Goal: Task Accomplishment & Management: Use online tool/utility

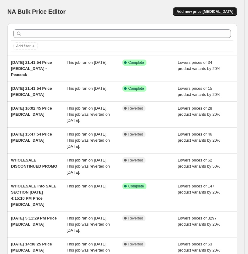
click at [224, 12] on span "Add new price [MEDICAL_DATA]" at bounding box center [205, 11] width 57 height 5
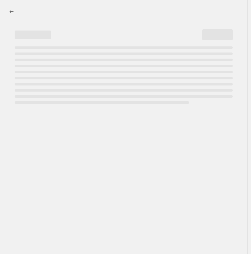
select select "percentage"
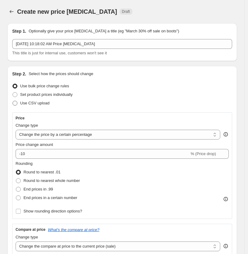
click at [46, 103] on span "Use CSV upload" at bounding box center [34, 103] width 29 height 5
click at [13, 101] on input "Use CSV upload" at bounding box center [13, 101] width 0 height 0
radio input "true"
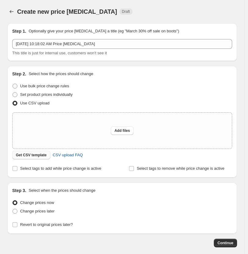
click at [31, 156] on span "Get CSV template" at bounding box center [31, 155] width 31 height 5
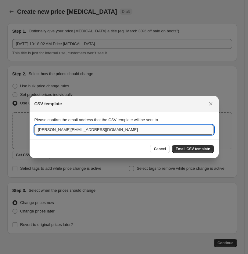
click at [90, 130] on input "[PERSON_NAME][EMAIL_ADDRESS][DOMAIN_NAME]" at bounding box center [123, 130] width 179 height 10
drag, startPoint x: 92, startPoint y: 130, endPoint x: 9, endPoint y: 126, distance: 83.7
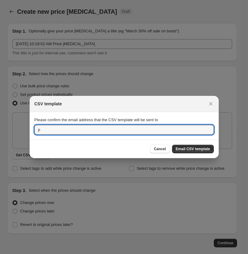
type input "p"
click at [49, 132] on input "p" at bounding box center [123, 130] width 179 height 10
paste input "[EMAIL_ADDRESS][DOMAIN_NAME]"
type input "[EMAIL_ADDRESS][DOMAIN_NAME]"
click at [197, 148] on span "Email CSV template" at bounding box center [193, 148] width 34 height 5
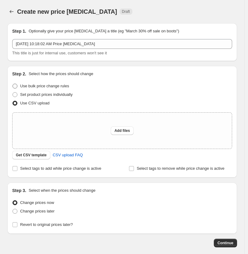
click at [16, 86] on span at bounding box center [15, 86] width 5 height 5
click at [13, 84] on input "Use bulk price change rules" at bounding box center [13, 84] width 0 height 0
radio input "true"
select select "percentage"
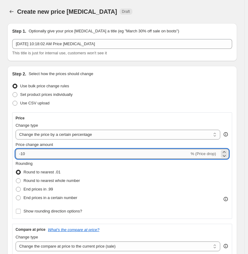
click at [176, 152] on input "-10" at bounding box center [103, 154] width 174 height 10
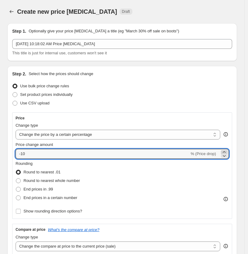
click at [226, 151] on icon at bounding box center [224, 152] width 3 height 2
click at [226, 156] on icon at bounding box center [224, 156] width 3 height 2
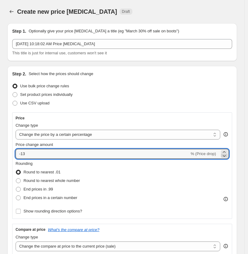
click at [227, 156] on icon at bounding box center [224, 156] width 6 height 6
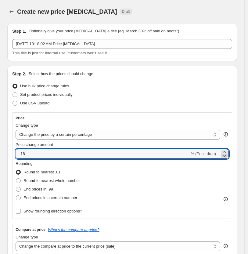
click at [227, 156] on icon at bounding box center [224, 156] width 6 height 6
type input "-20"
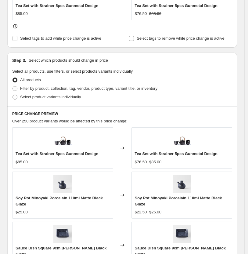
scroll to position [297, 0]
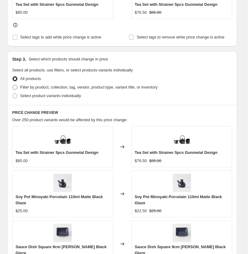
click at [14, 86] on span at bounding box center [15, 87] width 5 height 5
click at [13, 85] on input "Filter by product, collection, tag, vendor, product type, variant title, or inv…" at bounding box center [13, 85] width 0 height 0
radio input "true"
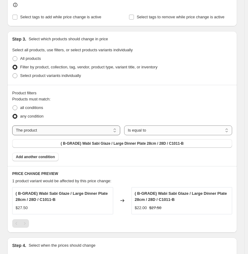
click at [115, 131] on select "The product The product's collection The product's tag The product's vendor The…" at bounding box center [66, 130] width 108 height 10
click at [144, 101] on fieldset "Products must match: all conditions any condition" at bounding box center [122, 108] width 220 height 24
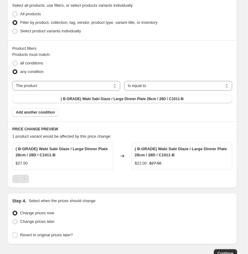
scroll to position [382, 0]
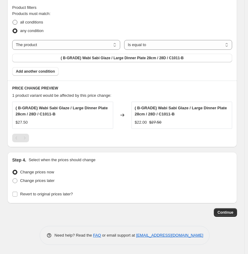
click at [16, 22] on span at bounding box center [15, 22] width 5 height 5
click at [13, 20] on input "all conditions" at bounding box center [13, 20] width 0 height 0
radio input "true"
click at [114, 45] on select "The product The product's collection The product's tag The product's vendor The…" at bounding box center [66, 45] width 108 height 10
select select "tag"
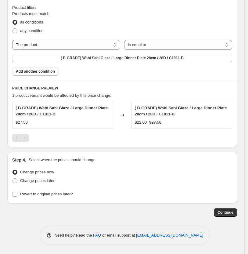
scroll to position [402, 0]
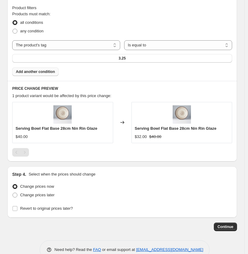
click at [37, 73] on span "Add another condition" at bounding box center [35, 71] width 39 height 5
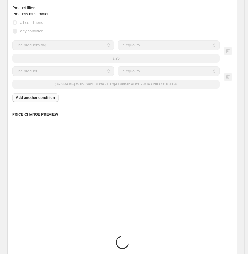
scroll to position [391, 0]
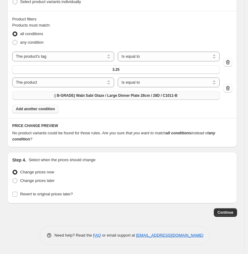
click at [190, 96] on button "( B-GRADE) Wabi Sabi Glaze / Large Dinner Plate 28cm / 28D / C1011-B" at bounding box center [116, 95] width 208 height 9
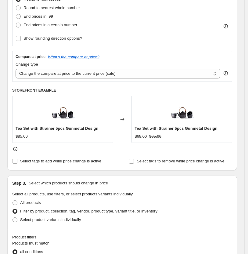
scroll to position [203, 0]
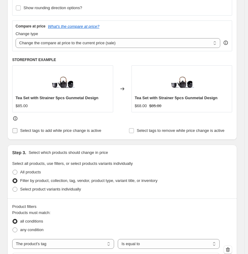
click at [16, 132] on input "Select tags to add while price change is active" at bounding box center [15, 130] width 5 height 5
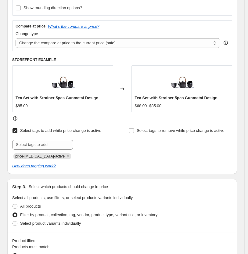
click at [14, 131] on input "Select tags to add while price change is active" at bounding box center [15, 130] width 5 height 5
checkbox input "false"
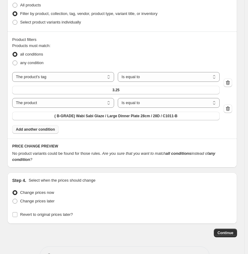
scroll to position [373, 0]
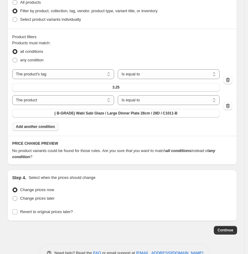
click at [36, 128] on span "Add another condition" at bounding box center [35, 126] width 39 height 5
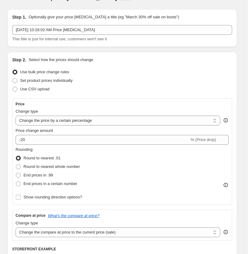
scroll to position [0, 0]
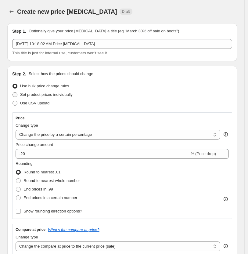
click at [14, 95] on span at bounding box center [15, 94] width 5 height 5
click at [13, 92] on input "Set product prices individually" at bounding box center [13, 92] width 0 height 0
radio input "true"
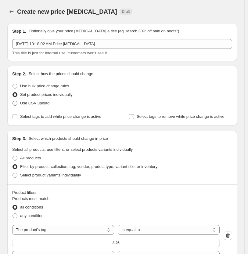
click at [16, 102] on span at bounding box center [15, 103] width 5 height 5
click at [13, 101] on input "Use CSV upload" at bounding box center [13, 101] width 0 height 0
radio input "true"
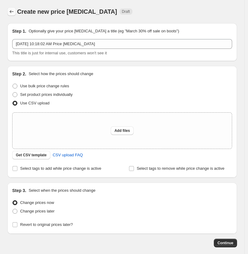
click at [10, 10] on icon "Price change jobs" at bounding box center [12, 12] width 6 height 6
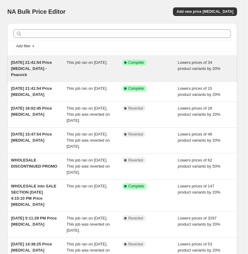
click at [24, 65] on span "[DATE] 21:41:54 Price [MEDICAL_DATA] - Peacock" at bounding box center [31, 68] width 41 height 17
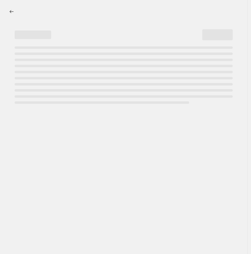
select select "percentage"
select select "collection"
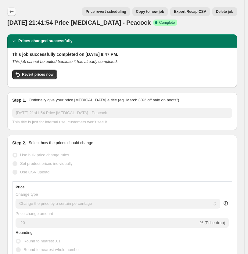
click at [10, 13] on icon "Price change jobs" at bounding box center [12, 12] width 6 height 6
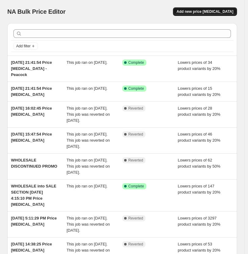
click at [215, 12] on span "Add new price [MEDICAL_DATA]" at bounding box center [205, 11] width 57 height 5
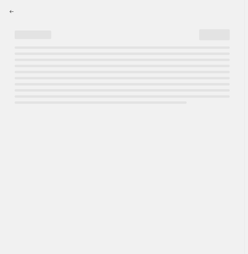
select select "percentage"
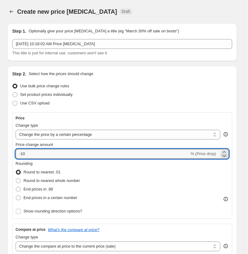
click at [227, 153] on icon at bounding box center [224, 156] width 6 height 6
click at [227, 152] on icon at bounding box center [224, 152] width 6 height 6
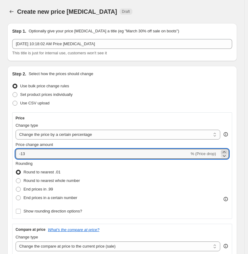
click at [227, 152] on icon at bounding box center [224, 152] width 6 height 6
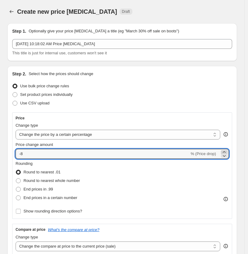
click at [227, 152] on icon at bounding box center [224, 152] width 6 height 6
click at [227, 157] on icon at bounding box center [224, 156] width 6 height 6
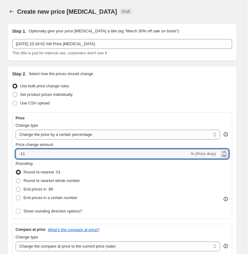
click at [226, 156] on icon at bounding box center [224, 156] width 3 height 2
click at [227, 156] on icon at bounding box center [224, 156] width 6 height 6
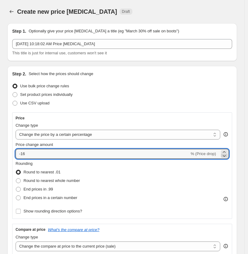
click at [227, 156] on icon at bounding box center [224, 156] width 6 height 6
type input "-20"
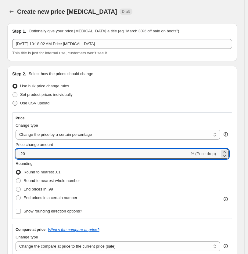
click at [14, 105] on span at bounding box center [15, 103] width 5 height 5
click at [13, 101] on input "Use CSV upload" at bounding box center [13, 101] width 0 height 0
radio input "true"
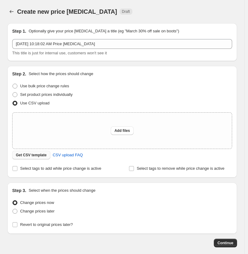
click at [29, 154] on span "Get CSV template" at bounding box center [31, 155] width 31 height 5
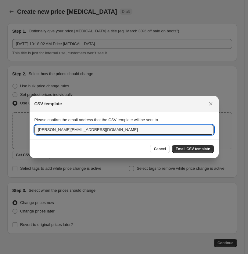
drag, startPoint x: 80, startPoint y: 129, endPoint x: 13, endPoint y: 131, distance: 66.2
paste input "purchasing"
type input "[EMAIL_ADDRESS][DOMAIN_NAME]"
click at [191, 150] on span "Email CSV template" at bounding box center [193, 148] width 34 height 5
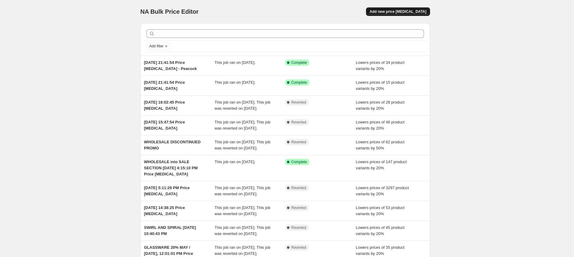
click at [251, 13] on span "Add new price [MEDICAL_DATA]" at bounding box center [398, 11] width 57 height 5
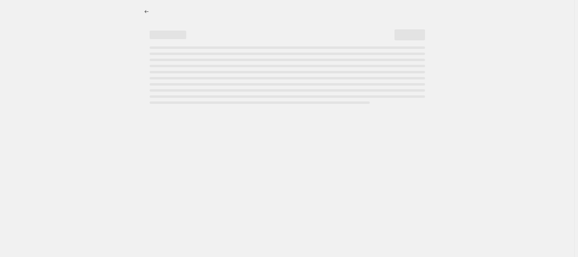
select select "percentage"
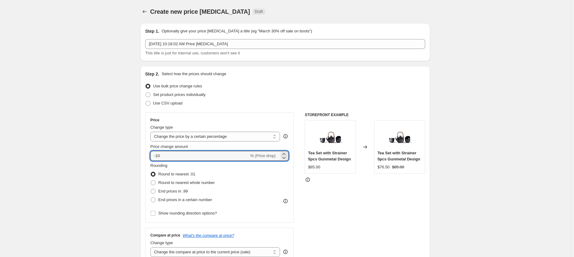
drag, startPoint x: 167, startPoint y: 159, endPoint x: 134, endPoint y: 157, distance: 33.0
type input "-20"
click at [251, 220] on div "STOREFRONT EXAMPLE Tea Set with Strainer 5pcs Gunmetal Design $85.00 Changed to…" at bounding box center [365, 187] width 121 height 150
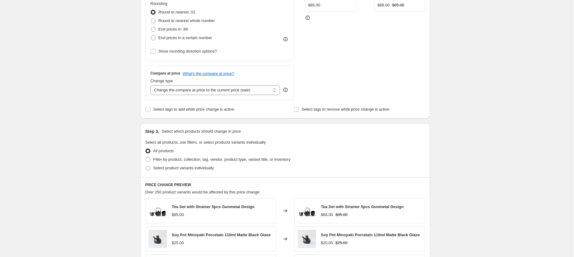
scroll to position [169, 0]
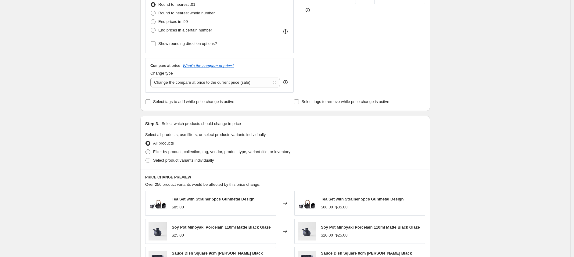
click at [150, 153] on span at bounding box center [148, 151] width 5 height 5
click at [146, 150] on input "Filter by product, collection, tag, vendor, product type, variant title, or inv…" at bounding box center [146, 149] width 0 height 0
radio input "true"
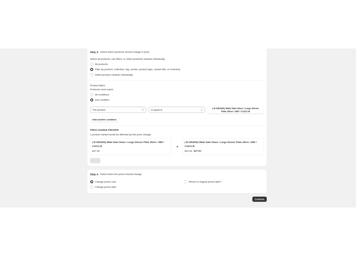
scroll to position [305, 0]
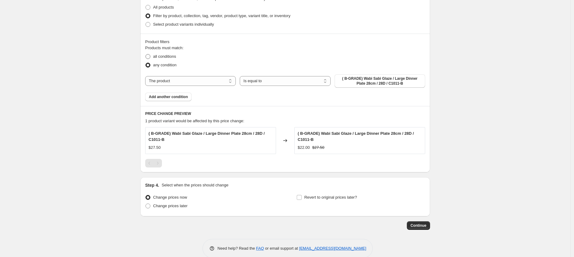
click at [150, 56] on span at bounding box center [148, 56] width 5 height 5
click at [146, 54] on input "all conditions" at bounding box center [146, 54] width 0 height 0
radio input "true"
click at [251, 81] on select "Is equal to Is not equal to" at bounding box center [285, 81] width 91 height 10
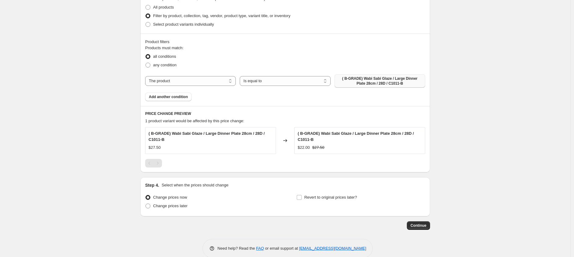
click at [251, 83] on span "( B-GRADE) Wabi Sabi Glaze / Large Dinner Plate 28cm / 28D / C1011-B" at bounding box center [379, 81] width 83 height 10
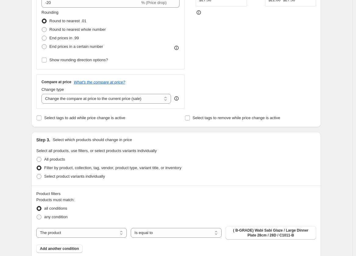
scroll to position [203, 0]
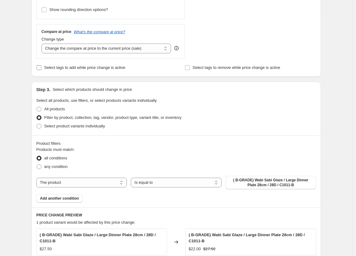
click at [41, 67] on input "Select tags to add while price change is active" at bounding box center [39, 67] width 5 height 5
checkbox input "true"
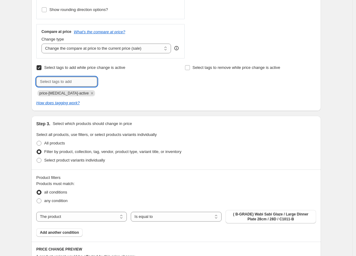
click at [87, 81] on input "text" at bounding box center [66, 82] width 61 height 10
paste input "Parchment White"
type input "Parchment"
click at [40, 67] on input "Select tags to add while price change is active" at bounding box center [39, 67] width 5 height 5
checkbox input "false"
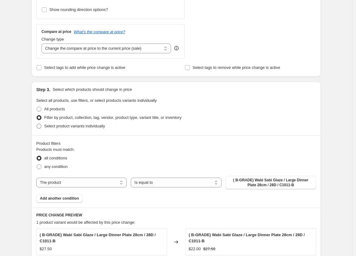
click at [40, 126] on span at bounding box center [39, 126] width 5 height 5
click at [37, 124] on input "Select product variants individually" at bounding box center [37, 124] width 0 height 0
radio input "true"
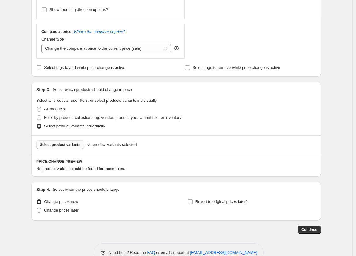
click at [71, 146] on span "Select product variants" at bounding box center [60, 145] width 41 height 5
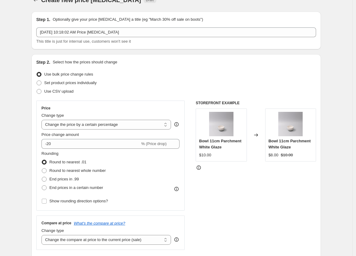
scroll to position [0, 0]
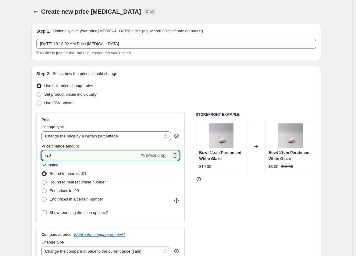
click at [56, 154] on input "-20" at bounding box center [91, 156] width 99 height 10
type input "-2"
type input "-30"
click at [218, 212] on div "STOREFRONT EXAMPLE Bowl 11cm Parchment White Glaze $10.00 Changed to Bowl 11cm …" at bounding box center [256, 187] width 121 height 150
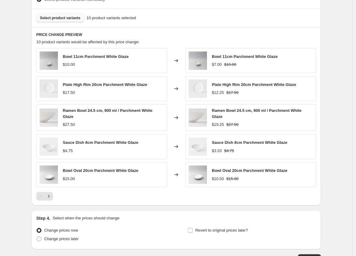
scroll to position [374, 0]
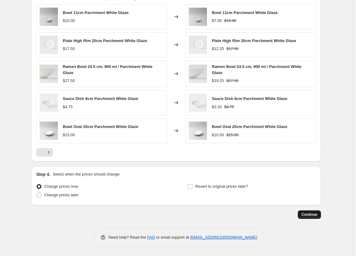
click at [251, 215] on span "Continue" at bounding box center [310, 214] width 16 height 5
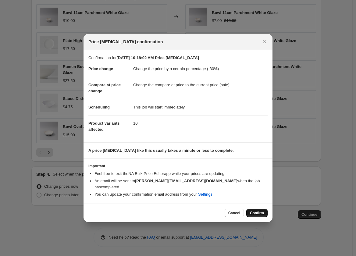
click at [251, 211] on span "Confirm" at bounding box center [257, 213] width 14 height 5
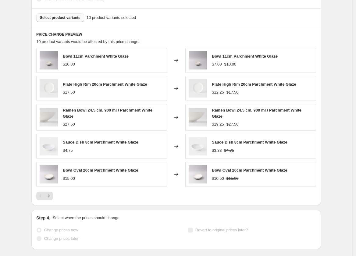
scroll to position [391, 0]
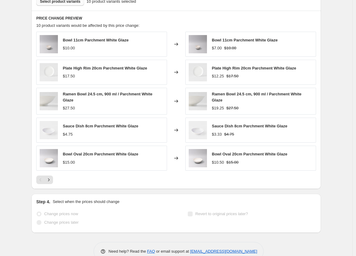
select select "percentage"
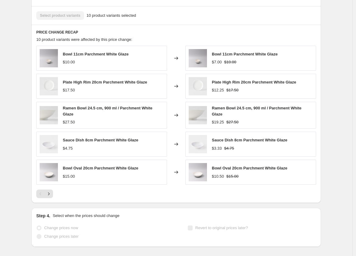
scroll to position [0, 0]
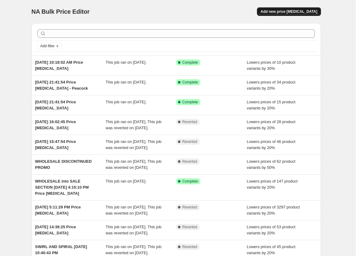
click at [251, 12] on span "Add new price [MEDICAL_DATA]" at bounding box center [289, 11] width 57 height 5
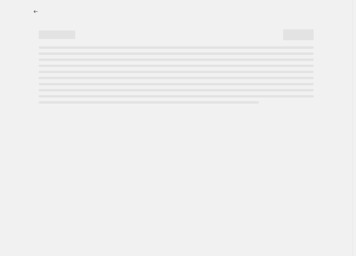
select select "percentage"
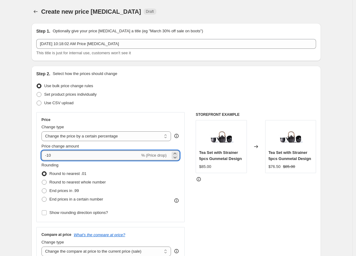
click at [63, 156] on input "-10" at bounding box center [91, 156] width 99 height 10
type input "-1"
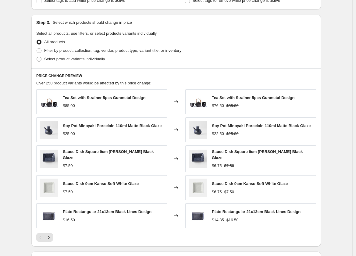
scroll to position [271, 0]
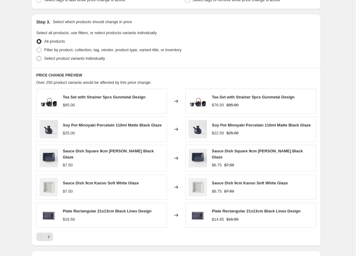
type input "-20"
click at [41, 59] on span at bounding box center [39, 58] width 5 height 5
click at [37, 56] on input "Select product variants individually" at bounding box center [37, 56] width 0 height 0
radio input "true"
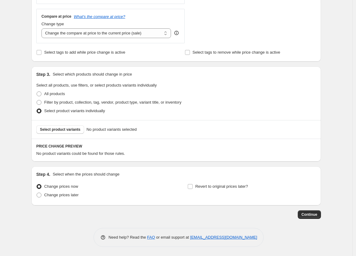
scroll to position [219, 0]
click at [69, 130] on span "Select product variants" at bounding box center [60, 129] width 41 height 5
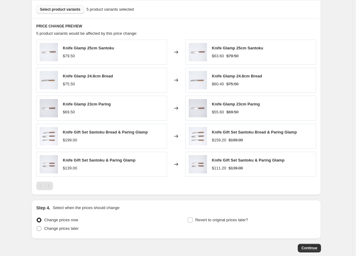
scroll to position [373, 0]
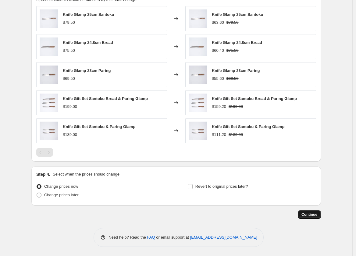
click at [251, 215] on span "Continue" at bounding box center [310, 214] width 16 height 5
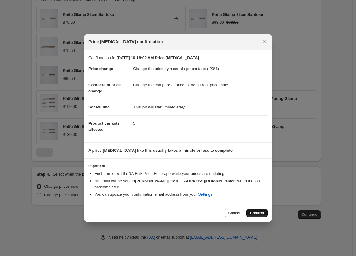
click at [251, 211] on span "Confirm" at bounding box center [257, 213] width 14 height 5
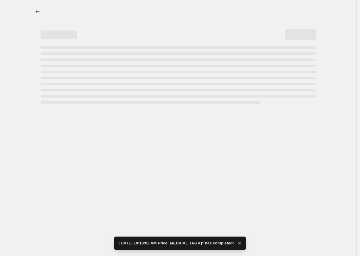
select select "percentage"
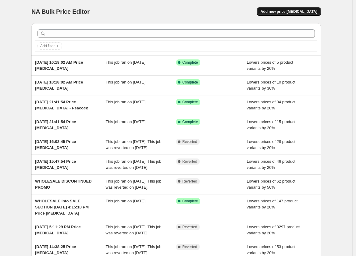
click at [251, 11] on span "Add new price [MEDICAL_DATA]" at bounding box center [289, 11] width 57 height 5
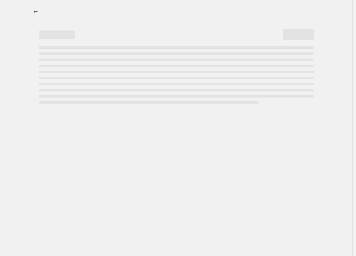
select select "percentage"
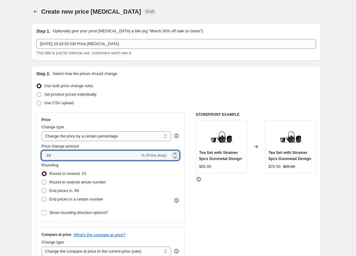
drag, startPoint x: 59, startPoint y: 157, endPoint x: 19, endPoint y: 160, distance: 40.6
type input "-20"
click at [196, 212] on div "Price Change type Change the price to a certain amount Change the price by a ce…" at bounding box center [176, 187] width 280 height 150
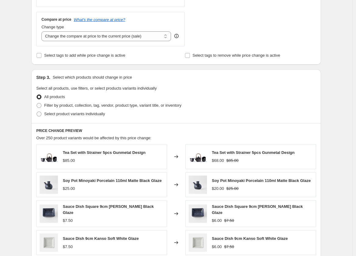
scroll to position [203, 0]
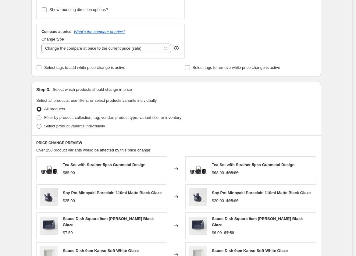
click at [41, 126] on span at bounding box center [39, 126] width 5 height 5
click at [37, 124] on input "Select product variants individually" at bounding box center [37, 124] width 0 height 0
radio input "true"
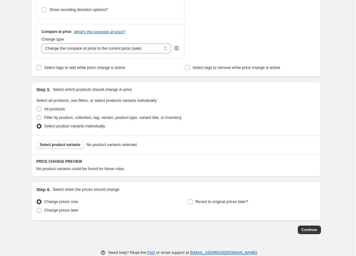
click at [60, 144] on span "Select product variants" at bounding box center [60, 145] width 41 height 5
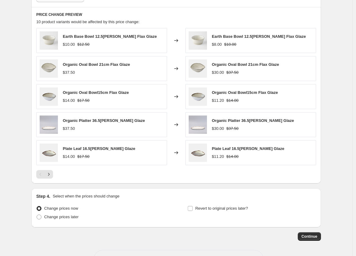
scroll to position [373, 0]
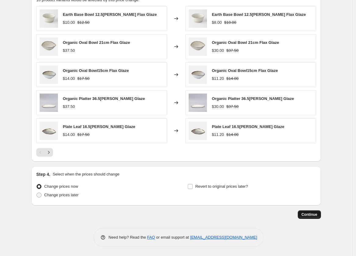
click at [251, 215] on span "Continue" at bounding box center [310, 214] width 16 height 5
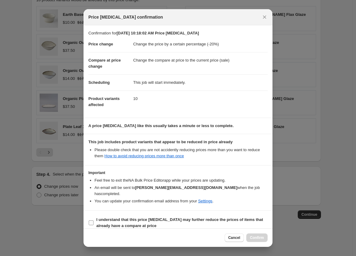
click at [91, 221] on input "I understand that this price [MEDICAL_DATA] may further reduce the prices of it…" at bounding box center [91, 223] width 5 height 5
checkbox input "true"
click at [251, 238] on span "Confirm" at bounding box center [257, 238] width 14 height 5
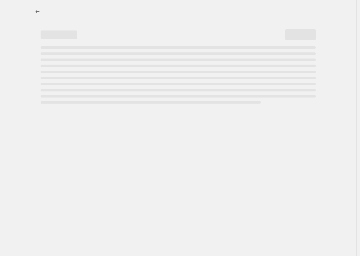
select select "percentage"
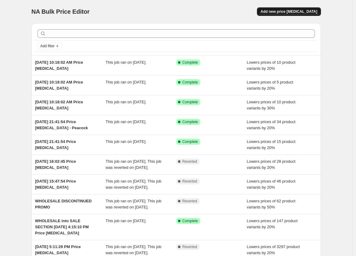
click at [251, 12] on span "Add new price [MEDICAL_DATA]" at bounding box center [289, 11] width 57 height 5
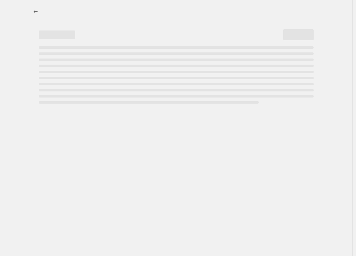
select select "percentage"
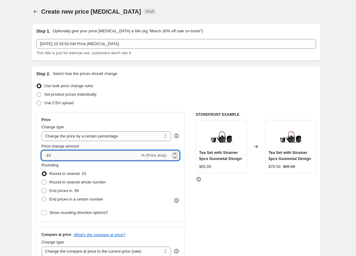
click at [61, 153] on input "-10" at bounding box center [91, 156] width 99 height 10
type input "-1"
type input "-20"
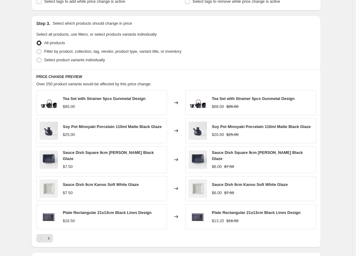
scroll to position [271, 0]
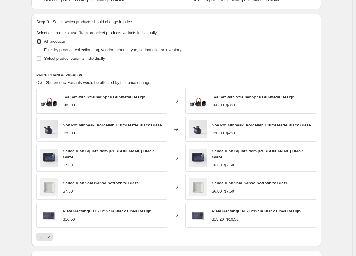
click at [41, 59] on span at bounding box center [39, 58] width 5 height 5
click at [37, 56] on input "Select product variants individually" at bounding box center [37, 56] width 0 height 0
radio input "true"
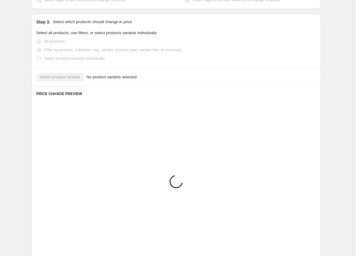
scroll to position [219, 0]
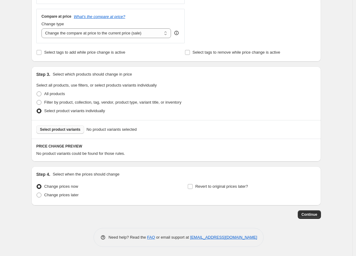
click at [58, 128] on span "Select product variants" at bounding box center [60, 129] width 41 height 5
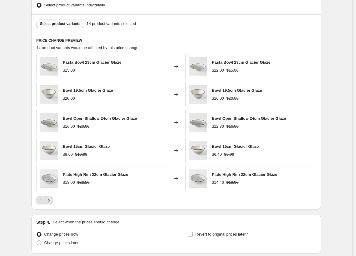
scroll to position [373, 0]
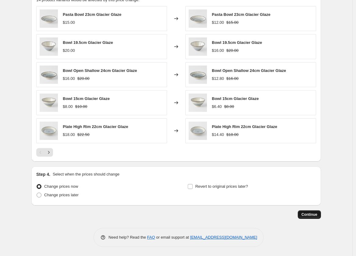
click at [251, 214] on span "Continue" at bounding box center [310, 214] width 16 height 5
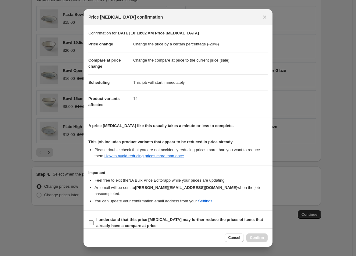
click at [92, 221] on input "I understand that this price [MEDICAL_DATA] may further reduce the prices of it…" at bounding box center [91, 223] width 5 height 5
checkbox input "true"
click at [251, 238] on span "Confirm" at bounding box center [257, 238] width 14 height 5
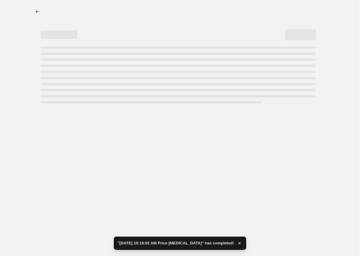
select select "percentage"
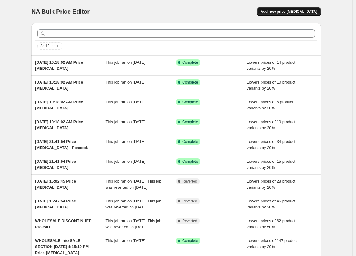
click at [251, 12] on span "Add new price [MEDICAL_DATA]" at bounding box center [289, 11] width 57 height 5
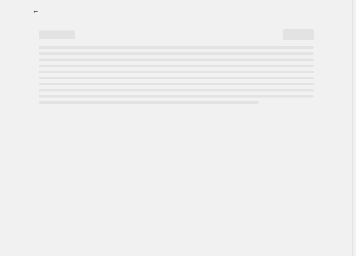
select select "percentage"
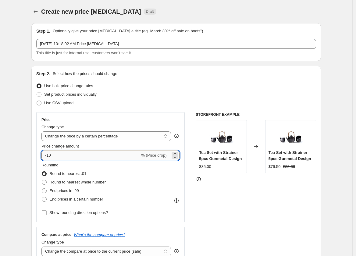
click at [65, 156] on input "-10" at bounding box center [91, 156] width 99 height 10
type input "-1"
type input "-20"
click at [251, 87] on div "Use bulk price change rules" at bounding box center [176, 86] width 280 height 9
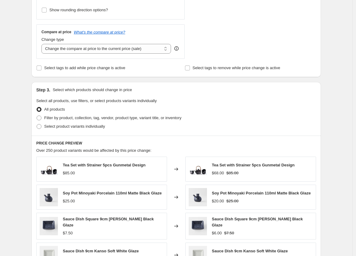
scroll to position [203, 0]
click at [40, 126] on span at bounding box center [39, 126] width 5 height 5
click at [37, 124] on input "Select product variants individually" at bounding box center [37, 124] width 0 height 0
radio input "true"
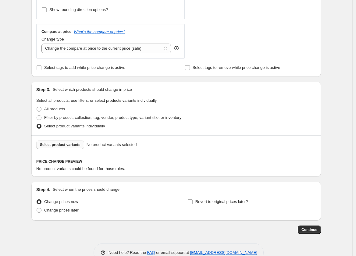
click at [63, 144] on span "Select product variants" at bounding box center [60, 145] width 41 height 5
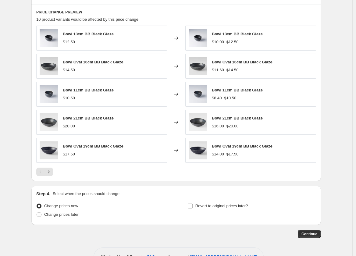
scroll to position [373, 0]
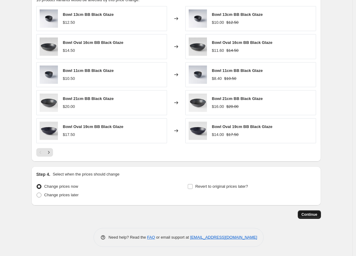
click at [251, 216] on span "Continue" at bounding box center [310, 214] width 16 height 5
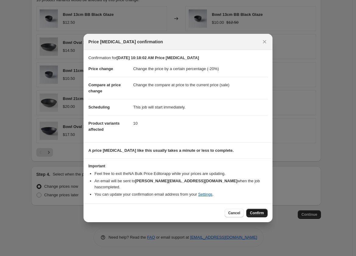
click at [251, 211] on span "Confirm" at bounding box center [257, 213] width 14 height 5
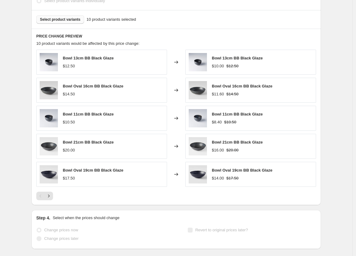
scroll to position [388, 0]
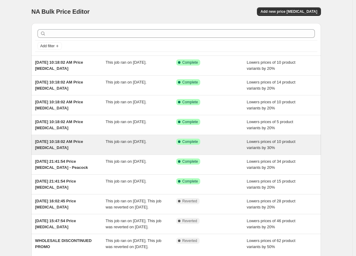
click at [83, 143] on span "[DATE] 10:18:02 AM Price [MEDICAL_DATA]" at bounding box center [59, 144] width 48 height 11
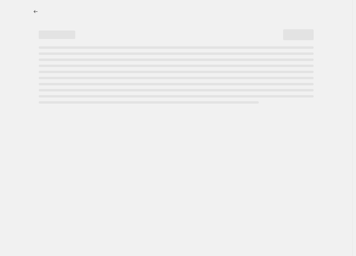
select select "percentage"
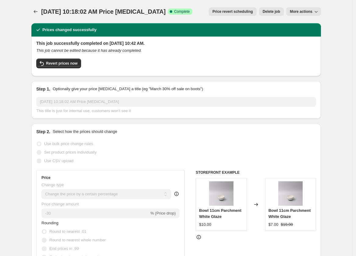
click at [251, 11] on span "More actions" at bounding box center [301, 11] width 23 height 5
click at [85, 8] on span "[DATE] 10:18:02 AM Price [MEDICAL_DATA]" at bounding box center [103, 11] width 125 height 7
click at [115, 8] on span "[DATE] 10:18:02 AM Price [MEDICAL_DATA]" at bounding box center [103, 11] width 125 height 7
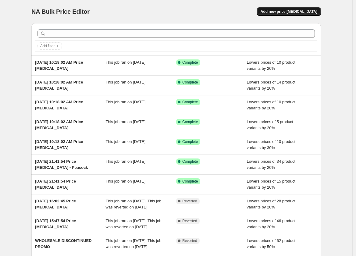
click at [251, 11] on span "Add new price [MEDICAL_DATA]" at bounding box center [289, 11] width 57 height 5
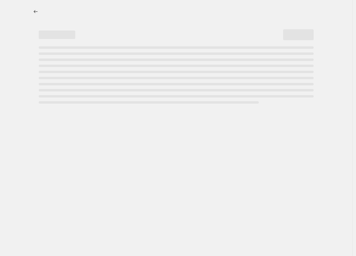
select select "percentage"
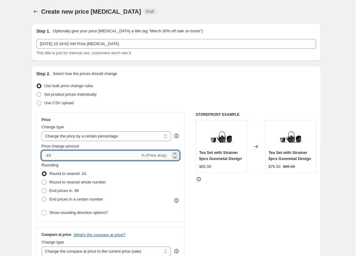
click at [67, 153] on input "-10" at bounding box center [91, 156] width 99 height 10
type input "-1"
type input "-20"
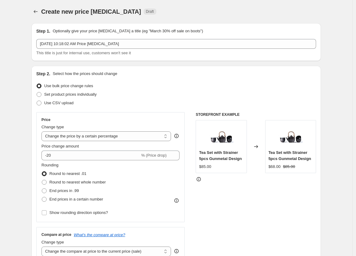
click at [218, 207] on div "STOREFRONT EXAMPLE Tea Set with Strainer 5pcs Gunmetal Design $85.00 Changed to…" at bounding box center [256, 187] width 121 height 150
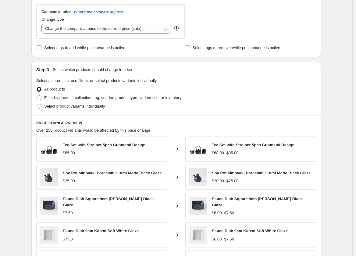
scroll to position [237, 0]
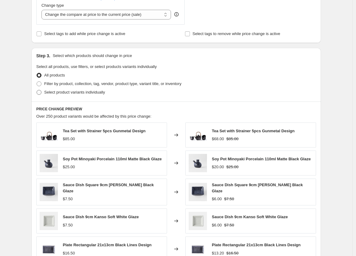
click at [39, 92] on span at bounding box center [39, 92] width 5 height 5
click at [37, 90] on input "Select product variants individually" at bounding box center [37, 90] width 0 height 0
radio input "true"
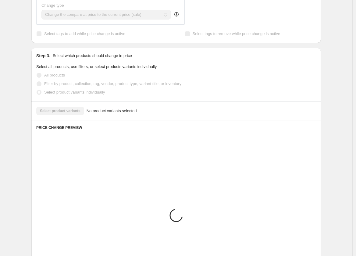
scroll to position [219, 0]
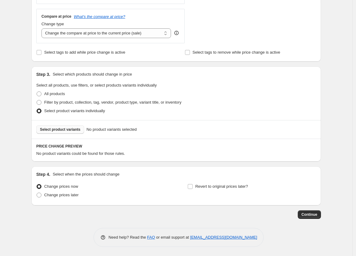
click at [61, 127] on span "Select product variants" at bounding box center [60, 129] width 41 height 5
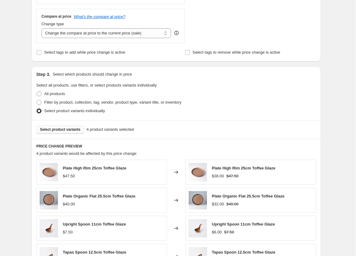
click at [71, 130] on span "Select product variants" at bounding box center [60, 129] width 41 height 5
click at [40, 93] on span at bounding box center [39, 94] width 5 height 5
click at [37, 92] on input "All products" at bounding box center [37, 92] width 0 height 0
radio input "true"
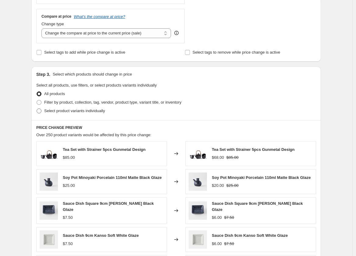
click at [38, 111] on span at bounding box center [39, 111] width 5 height 5
click at [37, 109] on input "Select product variants individually" at bounding box center [37, 109] width 0 height 0
radio input "true"
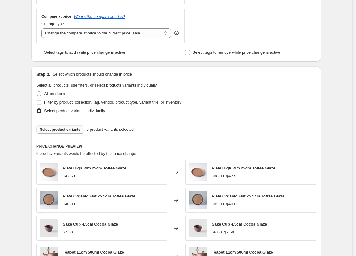
click at [60, 130] on span "Select product variants" at bounding box center [60, 129] width 41 height 5
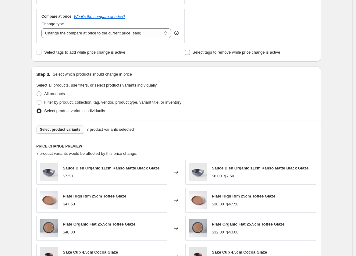
click at [72, 128] on span "Select product variants" at bounding box center [60, 129] width 41 height 5
click at [64, 129] on span "Select product variants" at bounding box center [60, 129] width 41 height 5
click at [73, 129] on span "Select product variants" at bounding box center [60, 129] width 41 height 5
click at [71, 129] on span "Select product variants" at bounding box center [60, 129] width 41 height 5
click at [62, 130] on span "Select product variants" at bounding box center [60, 129] width 41 height 5
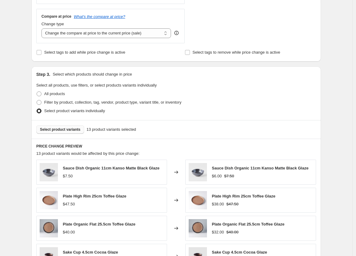
click at [57, 129] on span "Select product variants" at bounding box center [60, 129] width 41 height 5
click at [61, 130] on span "Select product variants" at bounding box center [60, 129] width 41 height 5
click at [60, 129] on span "Select product variants" at bounding box center [60, 129] width 41 height 5
click at [74, 131] on span "Select product variants" at bounding box center [60, 129] width 41 height 5
click at [63, 127] on span "Select product variants" at bounding box center [60, 129] width 41 height 5
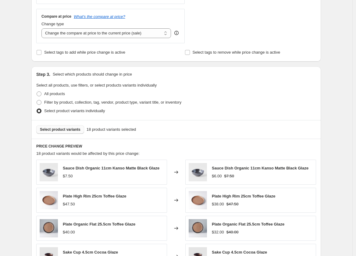
click at [68, 132] on span "Select product variants" at bounding box center [60, 129] width 41 height 5
click at [60, 130] on span "Select product variants" at bounding box center [60, 129] width 41 height 5
click at [69, 128] on span "Select product variants" at bounding box center [60, 129] width 41 height 5
click at [76, 131] on span "Select product variants" at bounding box center [60, 129] width 41 height 5
click at [67, 130] on span "Select product variants" at bounding box center [60, 129] width 41 height 5
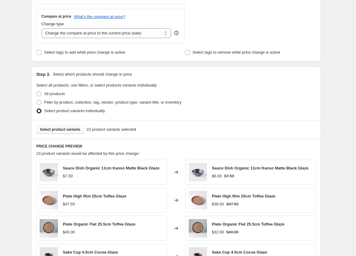
click at [58, 128] on span "Select product variants" at bounding box center [60, 129] width 41 height 5
click at [72, 129] on span "Select product variants" at bounding box center [60, 129] width 41 height 5
click at [59, 129] on span "Select product variants" at bounding box center [60, 129] width 41 height 5
click at [69, 129] on span "Select product variants" at bounding box center [60, 129] width 41 height 5
click at [53, 128] on span "Select product variants" at bounding box center [60, 129] width 41 height 5
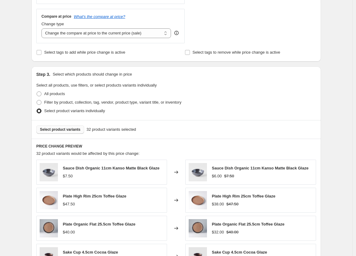
click at [64, 129] on span "Select product variants" at bounding box center [60, 129] width 41 height 5
click at [68, 130] on span "Select product variants" at bounding box center [60, 129] width 41 height 5
click at [71, 129] on span "Select product variants" at bounding box center [60, 129] width 41 height 5
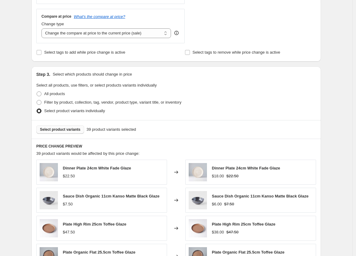
click at [66, 128] on span "Select product variants" at bounding box center [60, 129] width 41 height 5
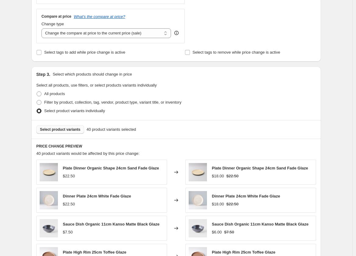
click at [54, 128] on span "Select product variants" at bounding box center [60, 129] width 41 height 5
click at [70, 128] on span "Select product variants" at bounding box center [60, 129] width 41 height 5
click at [69, 129] on span "Select product variants" at bounding box center [60, 129] width 41 height 5
click at [62, 128] on span "Select product variants" at bounding box center [60, 129] width 41 height 5
click at [67, 126] on button "Select product variants" at bounding box center [60, 129] width 48 height 9
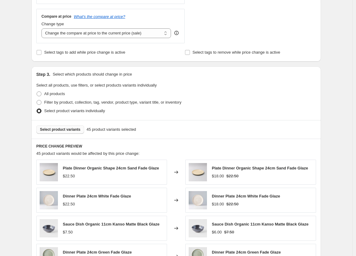
click at [63, 129] on span "Select product variants" at bounding box center [60, 129] width 41 height 5
click at [69, 129] on span "Select product variants" at bounding box center [60, 129] width 41 height 5
click at [60, 129] on span "Select product variants" at bounding box center [60, 129] width 41 height 5
click at [67, 130] on span "Select product variants" at bounding box center [60, 129] width 41 height 5
click at [72, 131] on span "Select product variants" at bounding box center [60, 129] width 41 height 5
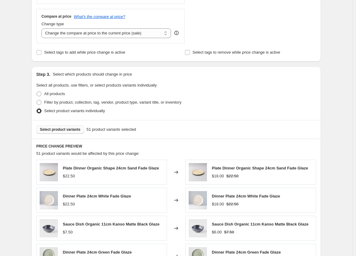
click at [66, 127] on button "Select product variants" at bounding box center [60, 129] width 48 height 9
click at [71, 128] on span "Select product variants" at bounding box center [60, 129] width 41 height 5
click at [66, 130] on span "Select product variants" at bounding box center [60, 129] width 41 height 5
click at [68, 129] on span "Select product variants" at bounding box center [60, 129] width 41 height 5
click at [51, 129] on span "Select product variants" at bounding box center [60, 129] width 41 height 5
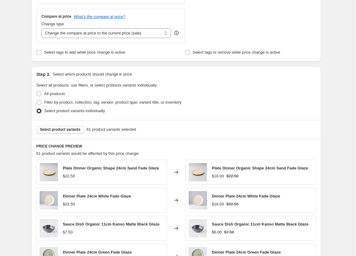
click at [63, 131] on span "Select product variants" at bounding box center [60, 129] width 41 height 5
click at [58, 129] on span "Select product variants" at bounding box center [60, 129] width 41 height 5
click at [73, 129] on span "Select product variants" at bounding box center [60, 129] width 41 height 5
click at [64, 128] on span "Select product variants" at bounding box center [60, 129] width 41 height 5
click at [71, 129] on span "Select product variants" at bounding box center [60, 129] width 41 height 5
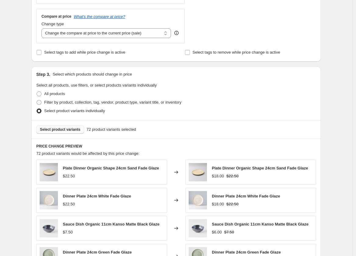
click at [63, 129] on span "Select product variants" at bounding box center [60, 129] width 41 height 5
click at [65, 129] on span "Select product variants" at bounding box center [60, 129] width 41 height 5
click at [60, 128] on span "Select product variants" at bounding box center [60, 129] width 41 height 5
click at [61, 129] on span "Select product variants" at bounding box center [60, 129] width 41 height 5
click at [62, 129] on span "Select product variants" at bounding box center [60, 129] width 41 height 5
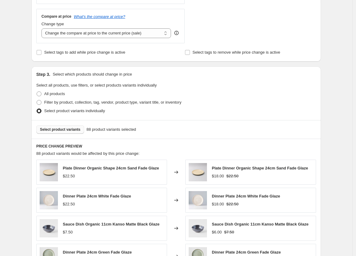
click at [74, 130] on span "Select product variants" at bounding box center [60, 129] width 41 height 5
click at [60, 128] on span "Select product variants" at bounding box center [60, 129] width 41 height 5
click at [63, 129] on span "Select product variants" at bounding box center [60, 129] width 41 height 5
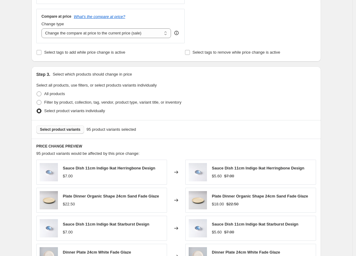
click at [72, 127] on button "Select product variants" at bounding box center [60, 129] width 48 height 9
click at [60, 128] on span "Select product variants" at bounding box center [60, 129] width 41 height 5
click at [68, 131] on span "Select product variants" at bounding box center [60, 129] width 41 height 5
click at [61, 130] on span "Select product variants" at bounding box center [60, 129] width 41 height 5
click at [63, 129] on span "Select product variants" at bounding box center [60, 129] width 41 height 5
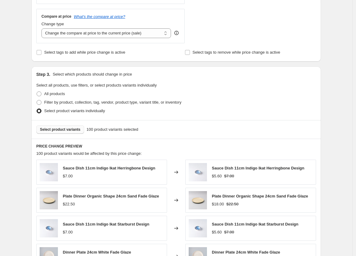
click at [66, 128] on span "Select product variants" at bounding box center [60, 129] width 41 height 5
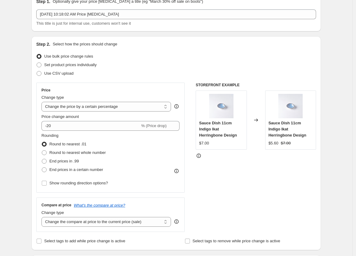
scroll to position [0, 0]
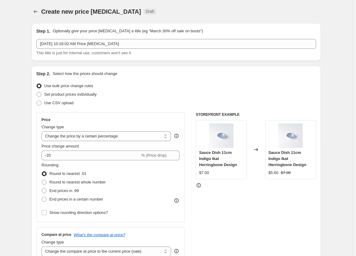
click at [145, 49] on div "[DATE] 10:18:02 AM Price [MEDICAL_DATA] This title is just for internal use, cu…" at bounding box center [176, 47] width 280 height 17
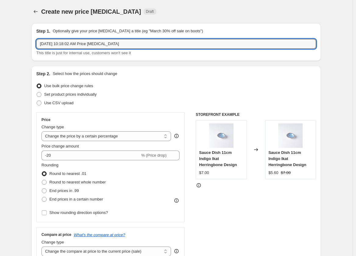
drag, startPoint x: 128, startPoint y: 44, endPoint x: 59, endPoint y: 32, distance: 70.0
click at [62, 43] on input "20% dimix 09/10" at bounding box center [176, 44] width 280 height 10
drag, startPoint x: 61, startPoint y: 43, endPoint x: 50, endPoint y: 42, distance: 11.0
click at [50, 42] on input "20% dimix 09/10" at bounding box center [176, 44] width 280 height 10
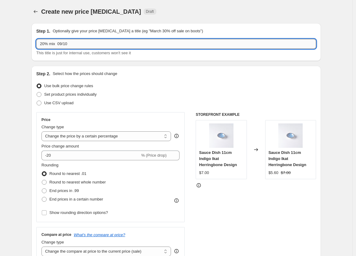
paste input "DISCONTINUED - AUS"
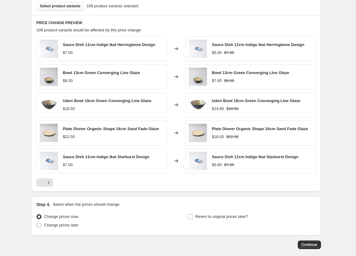
scroll to position [373, 0]
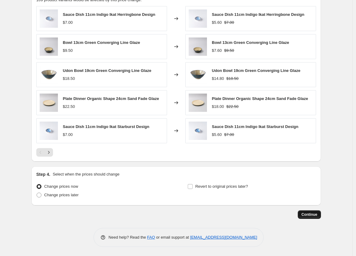
type input "20% mix DISCONTINUED - AUS 09/10"
click at [251, 214] on span "Continue" at bounding box center [310, 214] width 16 height 5
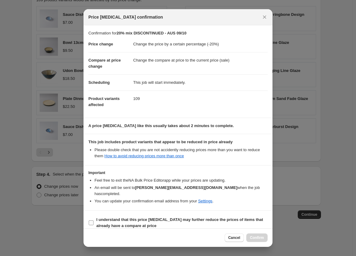
click at [92, 221] on input "I understand that this price [MEDICAL_DATA] may further reduce the prices of it…" at bounding box center [91, 223] width 5 height 5
checkbox input "true"
click at [251, 239] on span "Confirm" at bounding box center [257, 238] width 14 height 5
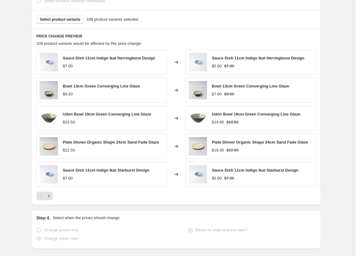
scroll to position [388, 0]
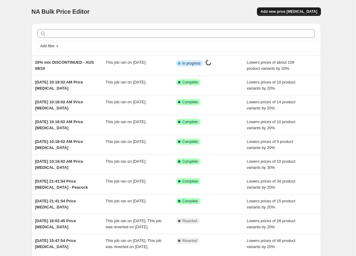
click at [251, 12] on span "Add new price [MEDICAL_DATA]" at bounding box center [289, 11] width 57 height 5
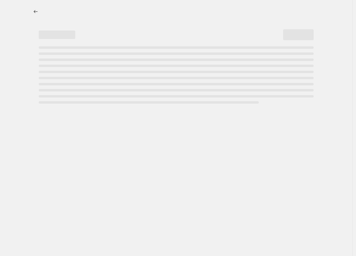
select select "percentage"
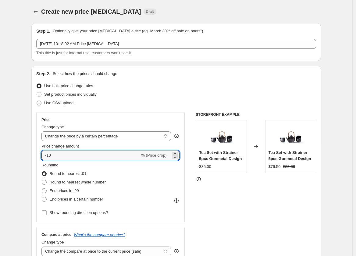
drag, startPoint x: 60, startPoint y: 154, endPoint x: 23, endPoint y: 154, distance: 37.2
type input "-20"
click at [222, 216] on div "STOREFRONT EXAMPLE Tea Set with Strainer 5pcs Gunmetal Design $85.00 Changed to…" at bounding box center [256, 187] width 121 height 150
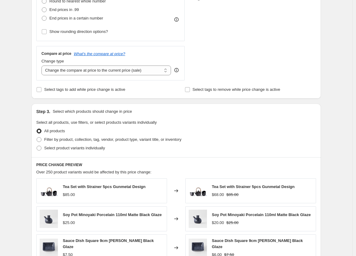
scroll to position [203, 0]
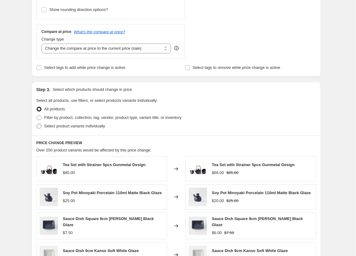
click at [41, 126] on span at bounding box center [39, 126] width 5 height 5
click at [37, 124] on input "Select product variants individually" at bounding box center [37, 124] width 0 height 0
radio input "true"
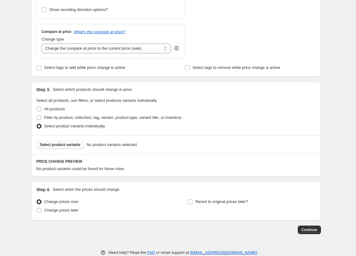
click at [65, 144] on span "Select product variants" at bounding box center [60, 145] width 41 height 5
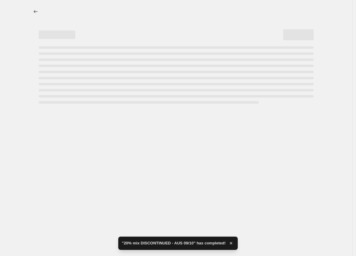
scroll to position [0, 0]
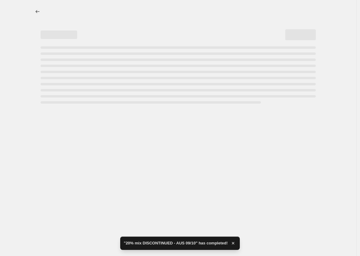
select select "percentage"
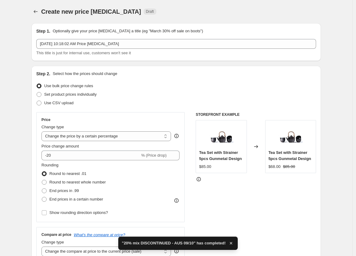
drag, startPoint x: 204, startPoint y: 205, endPoint x: 199, endPoint y: 198, distance: 8.0
click at [204, 205] on div "STOREFRONT EXAMPLE Tea Set with Strainer 5pcs Gunmetal Design $85.00 Changed to…" at bounding box center [256, 187] width 121 height 150
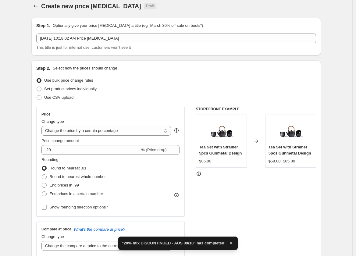
scroll to position [135, 0]
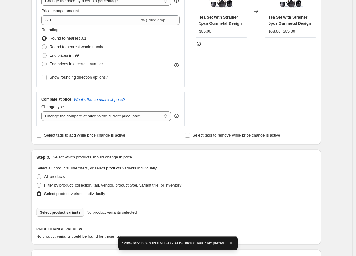
click at [59, 212] on span "Select product variants" at bounding box center [60, 212] width 41 height 5
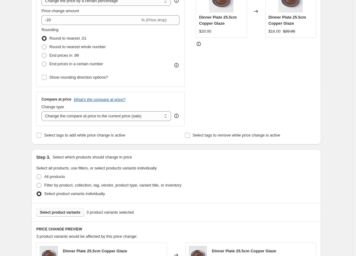
click at [71, 211] on span "Select product variants" at bounding box center [60, 212] width 41 height 5
click at [67, 214] on span "Select product variants" at bounding box center [60, 212] width 41 height 5
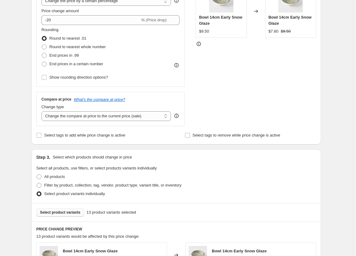
click at [62, 212] on span "Select product variants" at bounding box center [60, 212] width 41 height 5
click at [67, 211] on span "Select product variants" at bounding box center [60, 212] width 41 height 5
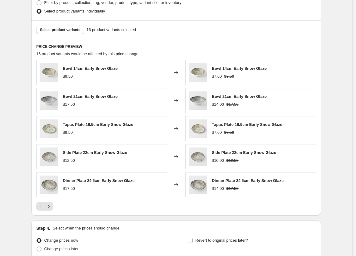
scroll to position [373, 0]
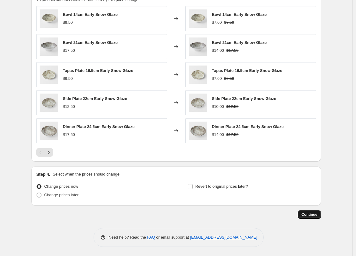
click at [251, 216] on span "Continue" at bounding box center [310, 214] width 16 height 5
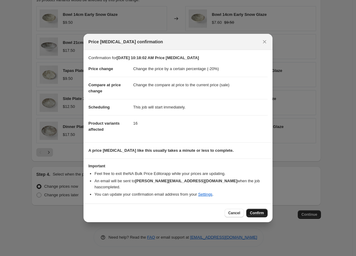
click at [251, 211] on span "Confirm" at bounding box center [257, 213] width 14 height 5
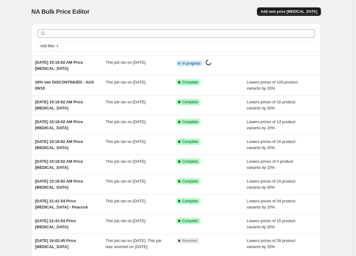
click at [251, 10] on span "Add new price [MEDICAL_DATA]" at bounding box center [289, 11] width 57 height 5
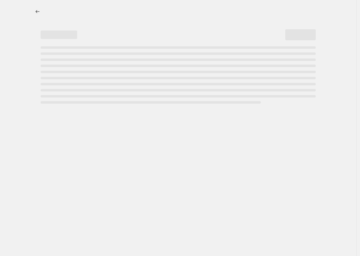
select select "percentage"
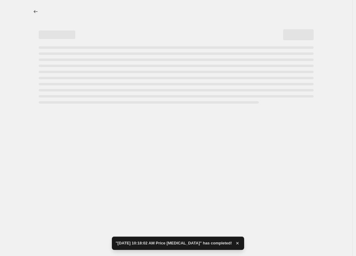
select select "percentage"
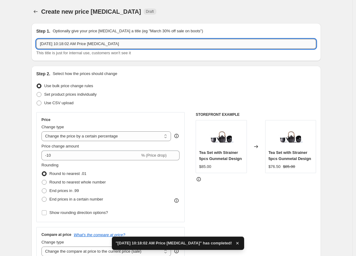
click at [128, 44] on input "[DATE] 10:18:02 AM Price [MEDICAL_DATA]" at bounding box center [176, 44] width 280 height 10
drag, startPoint x: 92, startPoint y: 41, endPoint x: 22, endPoint y: 40, distance: 69.9
paste input "Incense Stand 2.3cm"
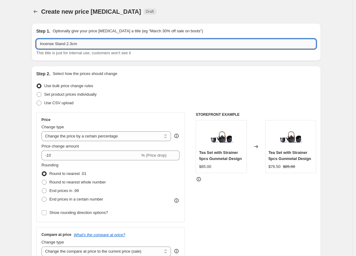
click at [41, 43] on input "Incense Stand 2.3cm" at bounding box center [176, 44] width 280 height 10
paste input "DISCONTINUED"
type input "DISCONTINUED Incense Stand 2.3cm"
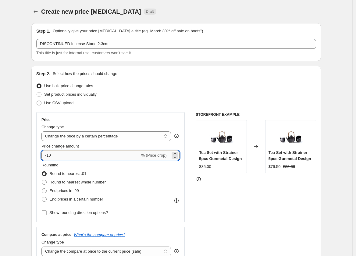
click at [57, 155] on input "-10" at bounding box center [91, 156] width 99 height 10
type input "-1"
type input "-20"
click at [247, 212] on div "STOREFRONT EXAMPLE Tea Set with Strainer 5pcs Gunmetal Design $85.00 Changed to…" at bounding box center [256, 187] width 121 height 150
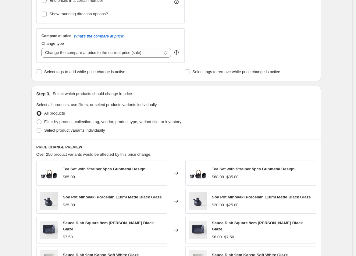
scroll to position [203, 0]
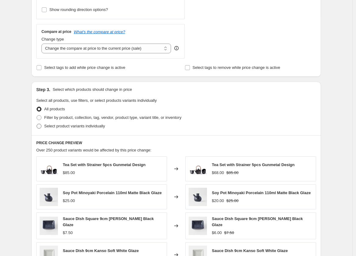
click at [42, 126] on span at bounding box center [39, 126] width 5 height 5
click at [37, 124] on input "Select product variants individually" at bounding box center [37, 124] width 0 height 0
radio input "true"
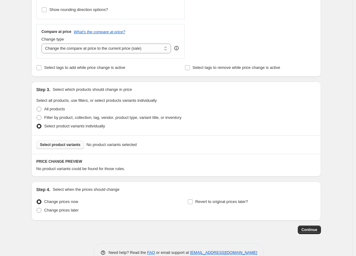
click at [58, 144] on span "Select product variants" at bounding box center [60, 145] width 41 height 5
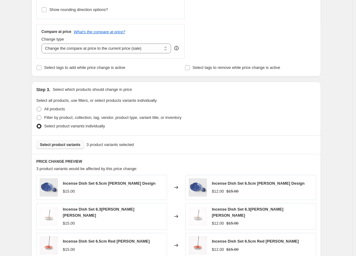
click at [67, 144] on span "Select product variants" at bounding box center [60, 145] width 41 height 5
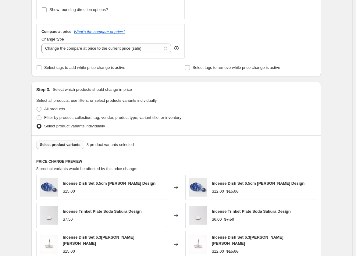
click at [67, 143] on span "Select product variants" at bounding box center [60, 145] width 41 height 5
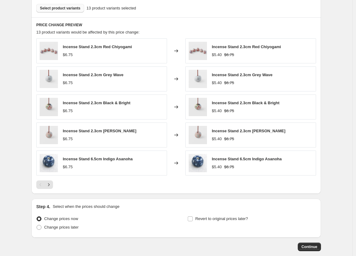
scroll to position [373, 0]
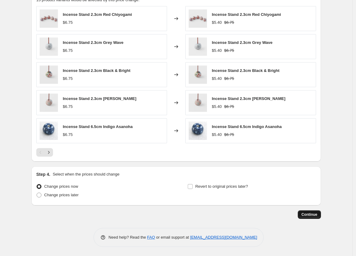
click at [251, 215] on span "Continue" at bounding box center [310, 214] width 16 height 5
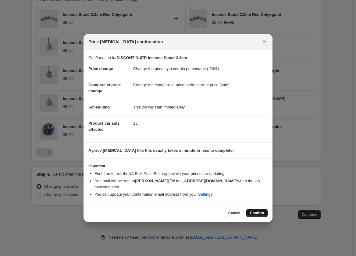
click at [251, 211] on span "Confirm" at bounding box center [257, 213] width 14 height 5
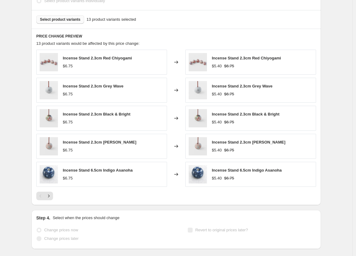
scroll to position [388, 0]
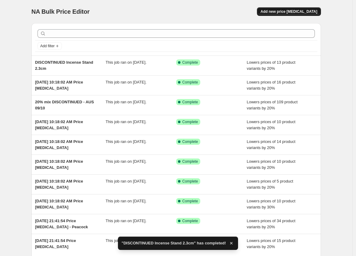
click at [251, 9] on span "Add new price [MEDICAL_DATA]" at bounding box center [289, 11] width 57 height 5
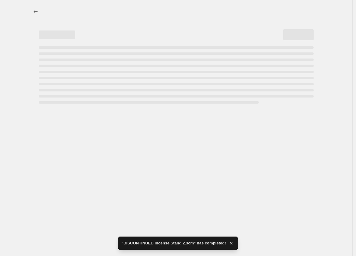
select select "percentage"
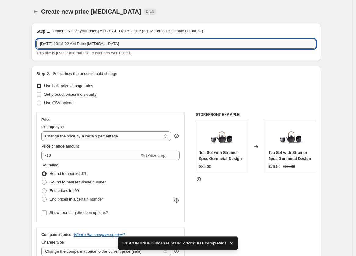
click at [134, 45] on input "[DATE] 10:18:02 AM Price [MEDICAL_DATA]" at bounding box center [176, 44] width 280 height 10
drag, startPoint x: 133, startPoint y: 46, endPoint x: 8, endPoint y: 39, distance: 125.3
paste input "Chopsticks"
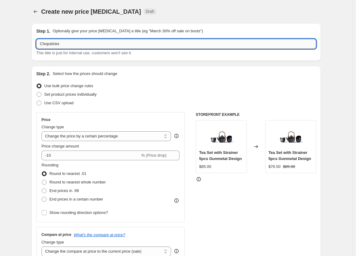
click at [81, 46] on input "Chopsticks" at bounding box center [176, 44] width 280 height 10
paste input "DISCONTINUED"
type input "Chopsticks DISCONTINUED"
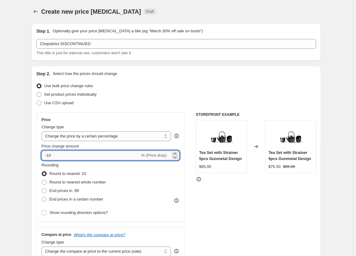
click at [68, 158] on input "-10" at bounding box center [91, 156] width 99 height 10
type input "-1"
type input "-20"
click at [205, 215] on div "STOREFRONT EXAMPLE Tea Set with Strainer 5pcs Gunmetal Design $85.00 Changed to…" at bounding box center [256, 187] width 121 height 150
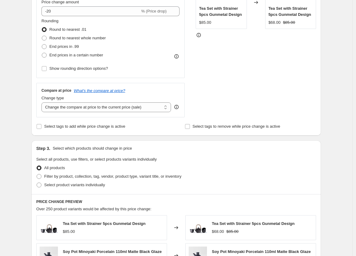
scroll to position [203, 0]
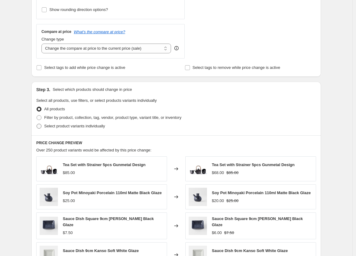
click at [41, 125] on span at bounding box center [39, 126] width 5 height 5
click at [37, 124] on input "Select product variants individually" at bounding box center [37, 124] width 0 height 0
radio input "true"
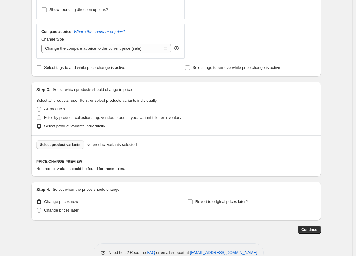
click at [55, 143] on span "Select product variants" at bounding box center [60, 145] width 41 height 5
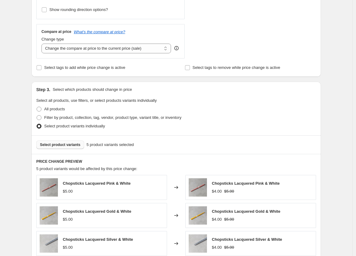
click at [65, 145] on span "Select product variants" at bounding box center [60, 145] width 41 height 5
click at [69, 144] on span "Select product variants" at bounding box center [60, 145] width 41 height 5
click at [71, 147] on button "Select product variants" at bounding box center [60, 145] width 48 height 9
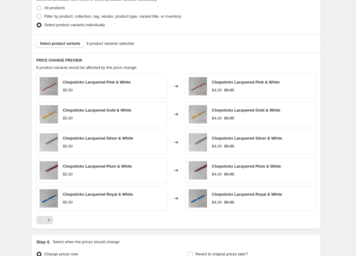
scroll to position [373, 0]
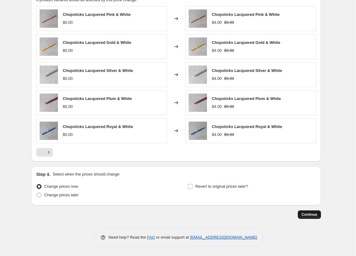
click at [251, 213] on span "Continue" at bounding box center [310, 214] width 16 height 5
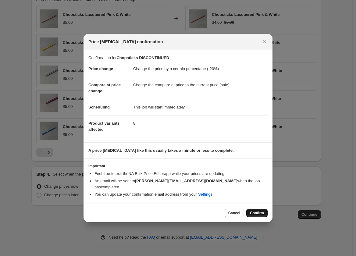
click at [251, 211] on span "Confirm" at bounding box center [257, 213] width 14 height 5
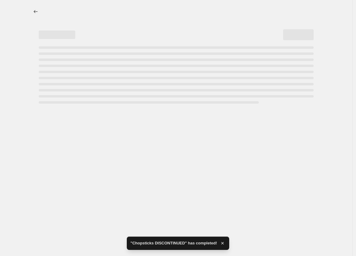
select select "percentage"
